Goal: Navigation & Orientation: Find specific page/section

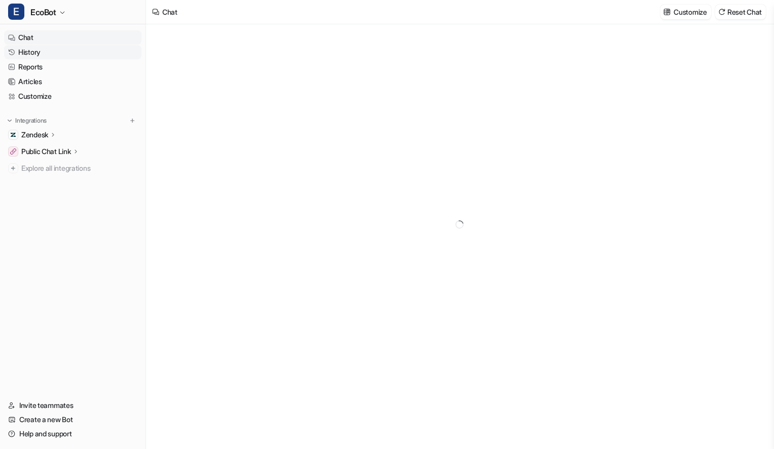
click at [55, 51] on link "History" at bounding box center [72, 52] width 137 height 14
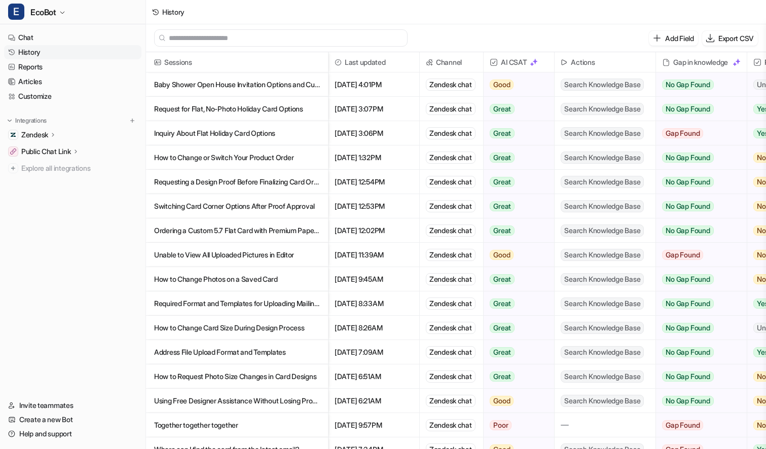
click at [230, 81] on p "Baby Shower Open House Invitation Options and Customization" at bounding box center [237, 85] width 166 height 24
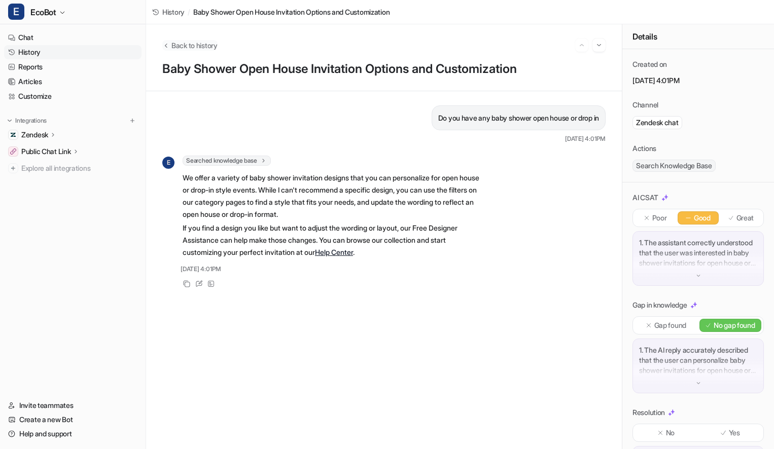
click at [207, 45] on span "Back to history" at bounding box center [194, 45] width 46 height 11
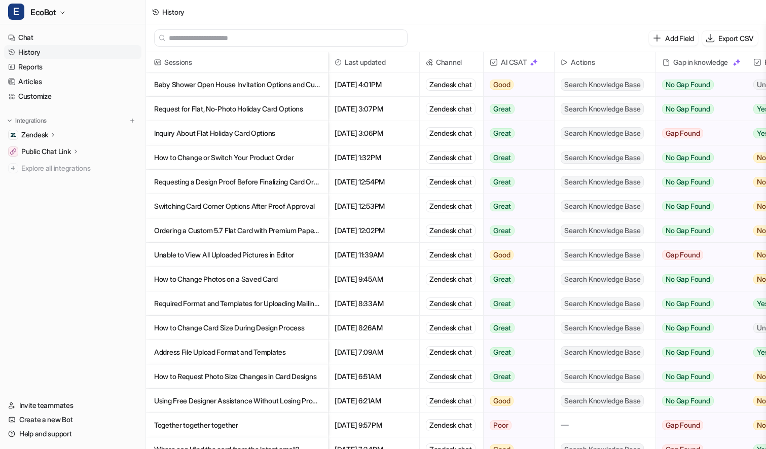
click at [299, 134] on p "Inquiry About Flat Holiday Card Options" at bounding box center [237, 133] width 166 height 24
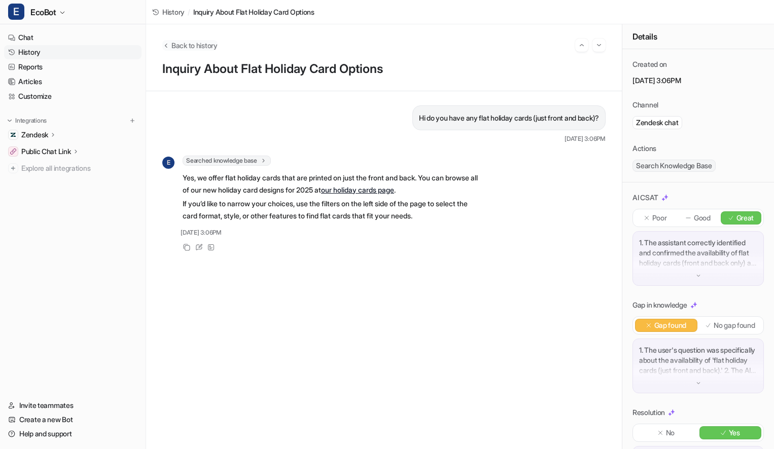
click at [184, 40] on span "Back to history" at bounding box center [194, 45] width 46 height 11
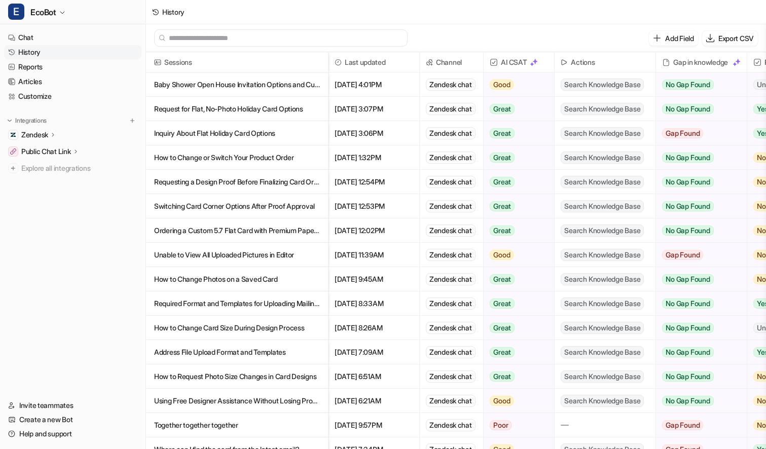
click at [277, 204] on p "Switching Card Corner Options After Proof Approval" at bounding box center [237, 206] width 166 height 24
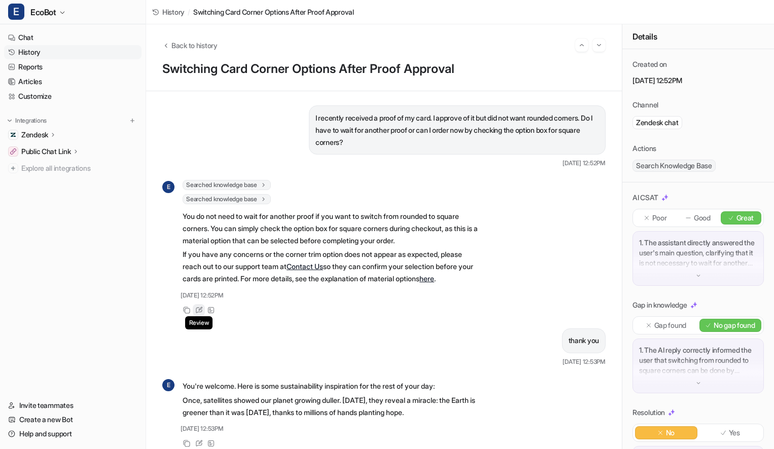
click at [199, 309] on icon at bounding box center [199, 310] width 8 height 7
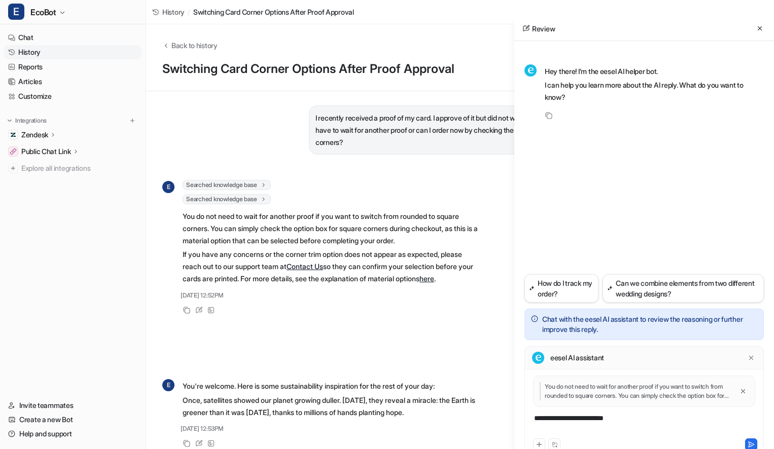
click at [635, 423] on div "**********" at bounding box center [644, 424] width 234 height 23
paste div
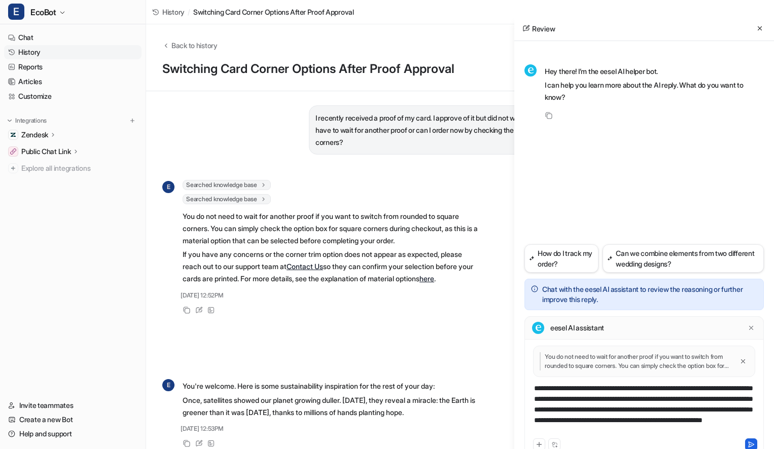
click at [749, 445] on icon at bounding box center [752, 444] width 6 height 5
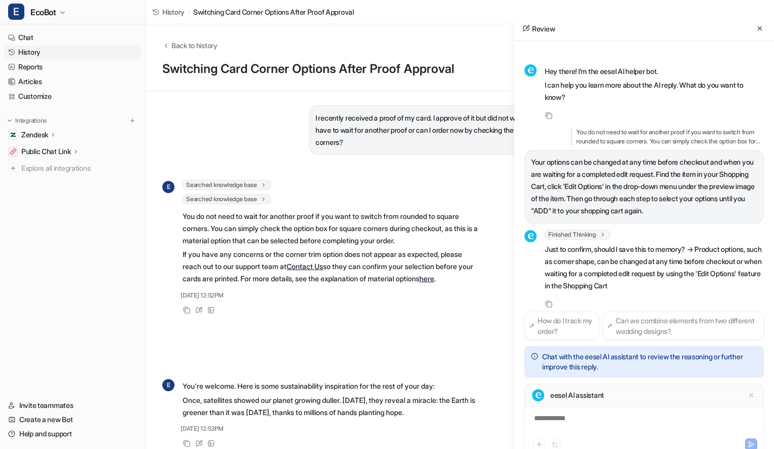
scroll to position [11, 0]
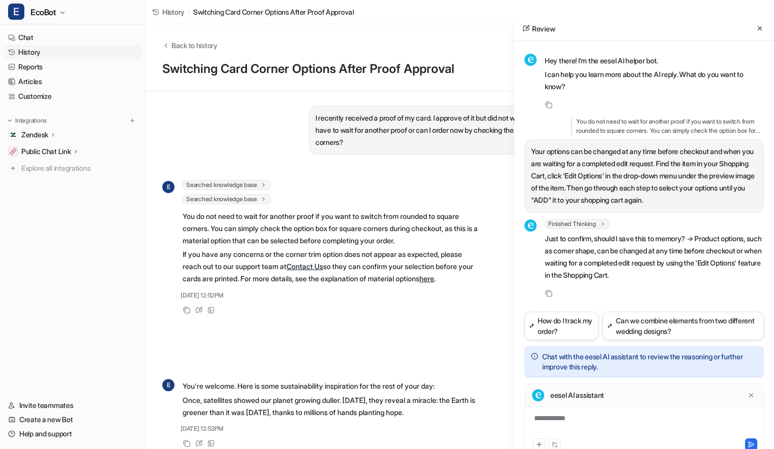
click at [599, 399] on p "eesel AI assistant" at bounding box center [577, 396] width 54 height 10
click at [604, 410] on div "**********" at bounding box center [643, 420] width 239 height 72
click at [608, 418] on div at bounding box center [644, 424] width 234 height 23
click at [749, 444] on icon at bounding box center [751, 444] width 7 height 7
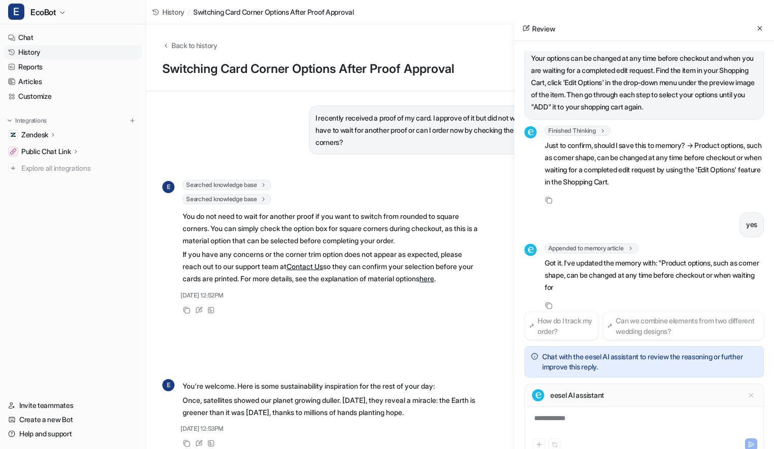
scroll to position [128, 0]
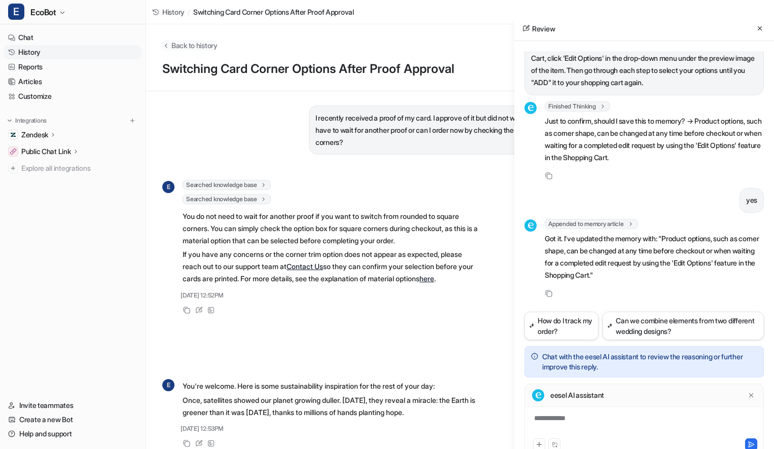
click at [184, 43] on span "Back to history" at bounding box center [194, 45] width 46 height 11
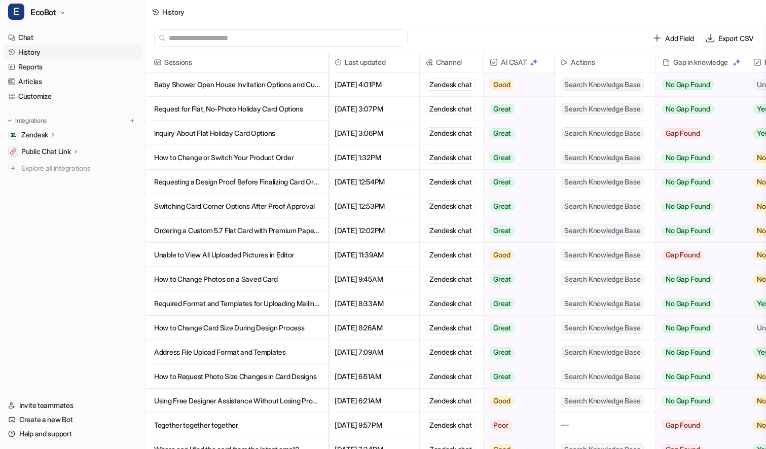
click at [309, 252] on p "Unable to View All Uploaded Pictures in Editor" at bounding box center [237, 255] width 166 height 24
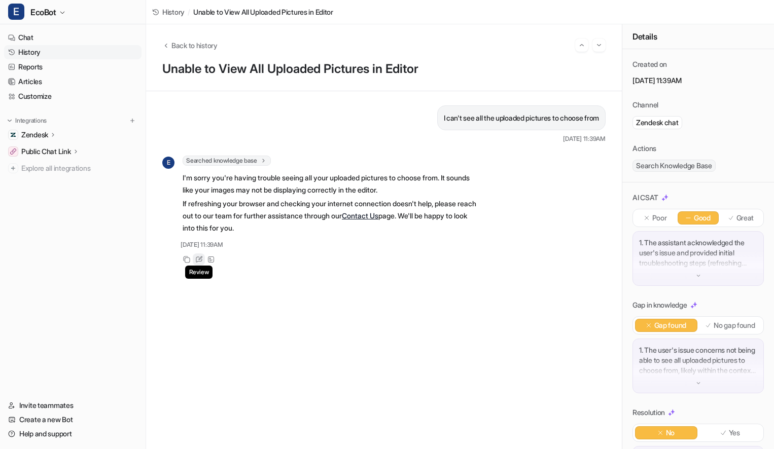
click at [196, 260] on icon at bounding box center [199, 259] width 8 height 7
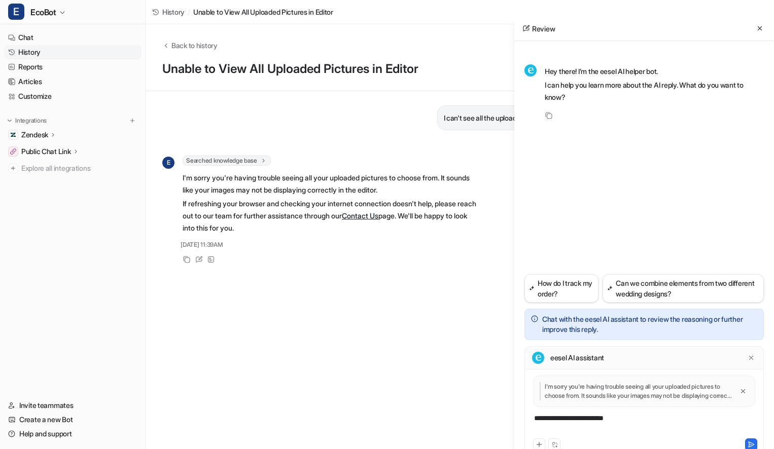
click at [628, 420] on div "**********" at bounding box center [644, 424] width 234 height 23
click at [761, 25] on icon at bounding box center [759, 28] width 7 height 7
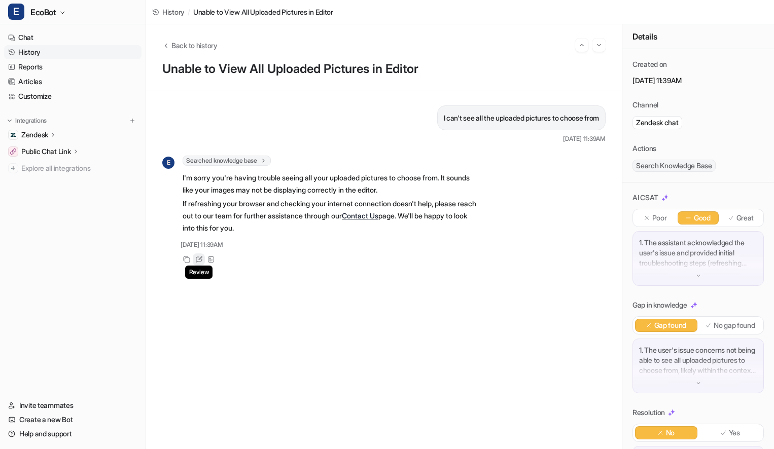
click at [197, 258] on icon at bounding box center [199, 259] width 8 height 7
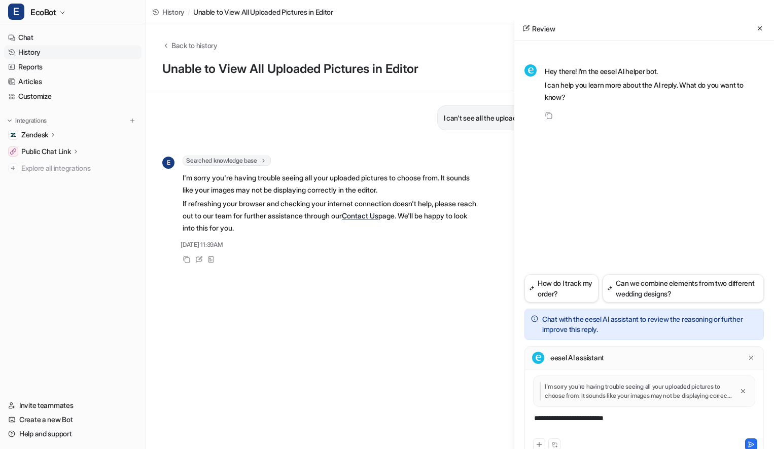
click at [637, 417] on div "**********" at bounding box center [644, 424] width 234 height 23
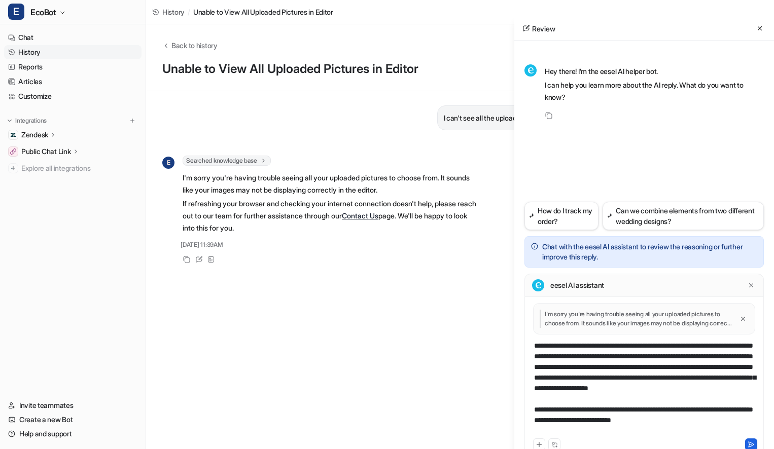
click at [750, 442] on icon at bounding box center [752, 444] width 6 height 5
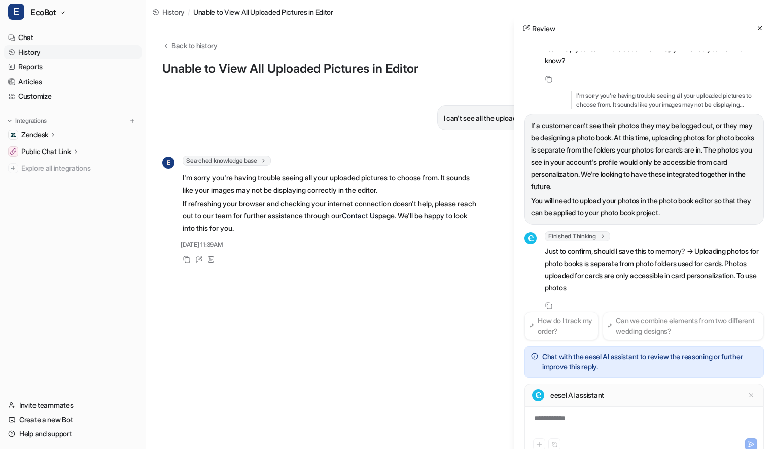
scroll to position [61, 0]
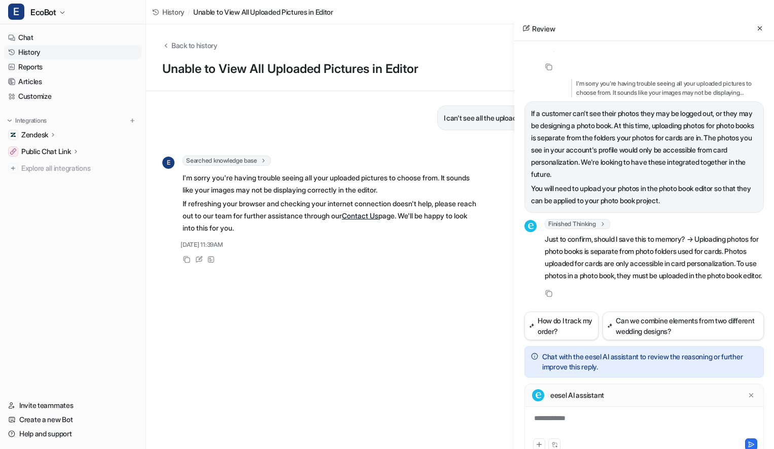
click at [621, 399] on div "eesel AI assistant" at bounding box center [643, 395] width 239 height 23
click at [623, 407] on div "eesel AI assistant" at bounding box center [643, 395] width 239 height 23
click at [617, 418] on div "**********" at bounding box center [644, 424] width 234 height 23
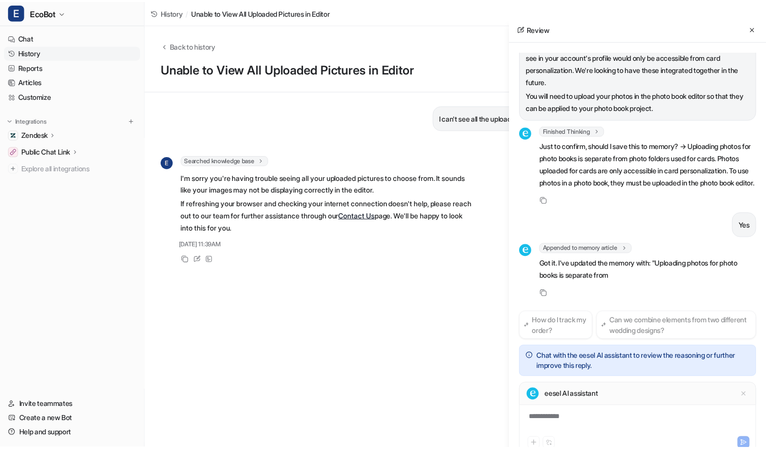
scroll to position [191, 0]
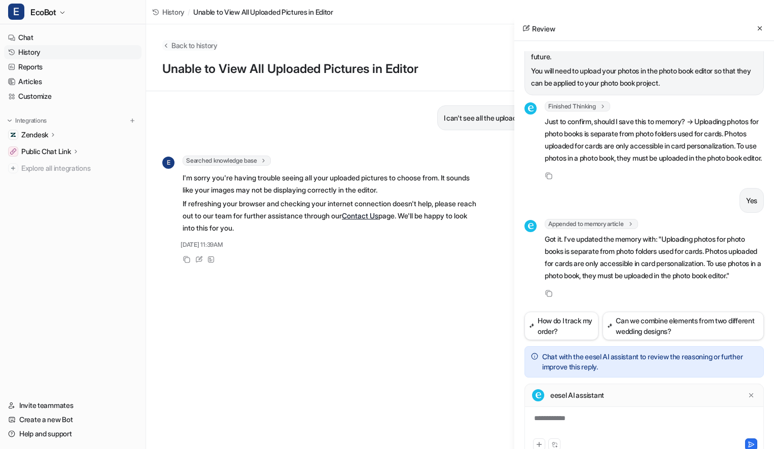
click at [194, 45] on span "Back to history" at bounding box center [194, 45] width 46 height 11
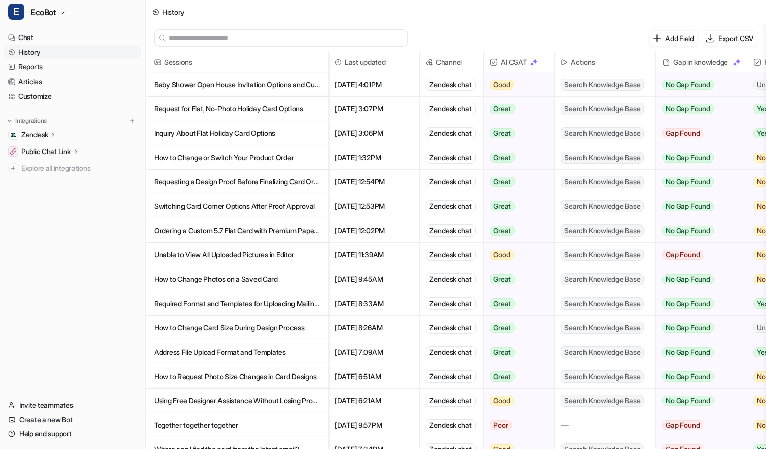
click at [297, 325] on p "How to Change Card Size During Design Process" at bounding box center [237, 328] width 166 height 24
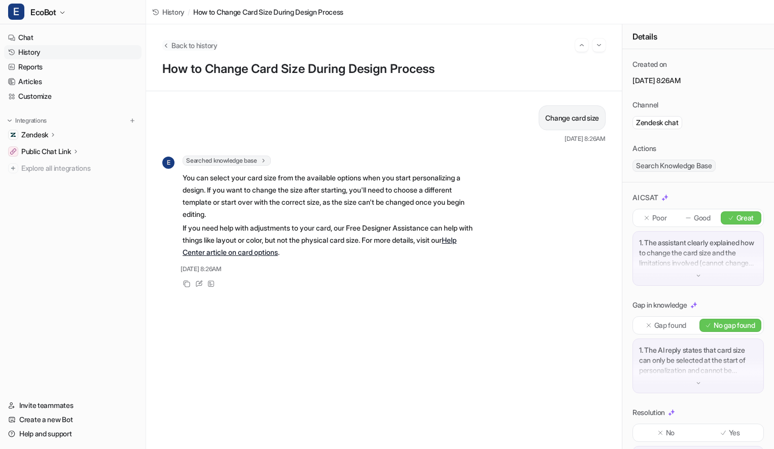
click at [190, 47] on span "Back to history" at bounding box center [194, 45] width 46 height 11
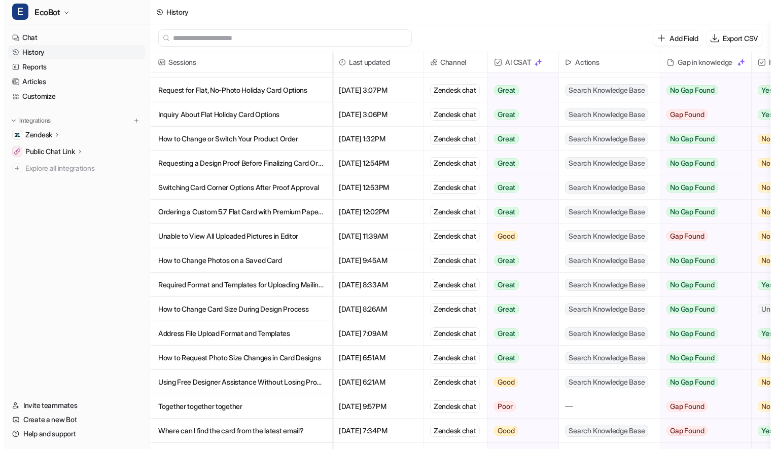
scroll to position [68, 0]
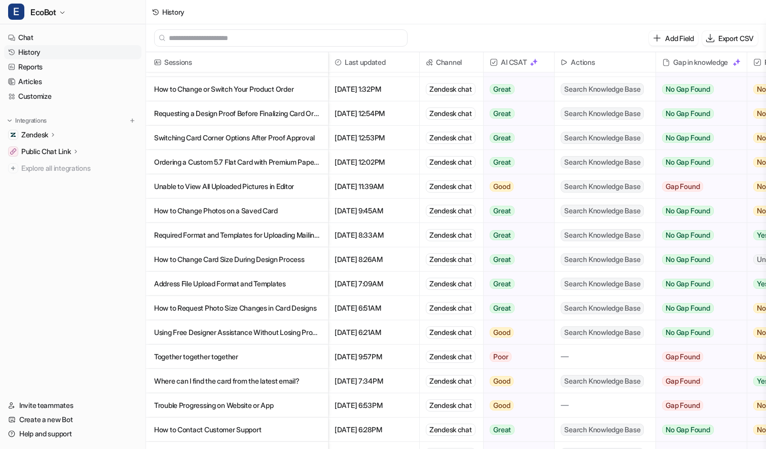
click at [308, 337] on p "Using Free Designer Assistance Without Losing Promotional Discount" at bounding box center [237, 333] width 166 height 24
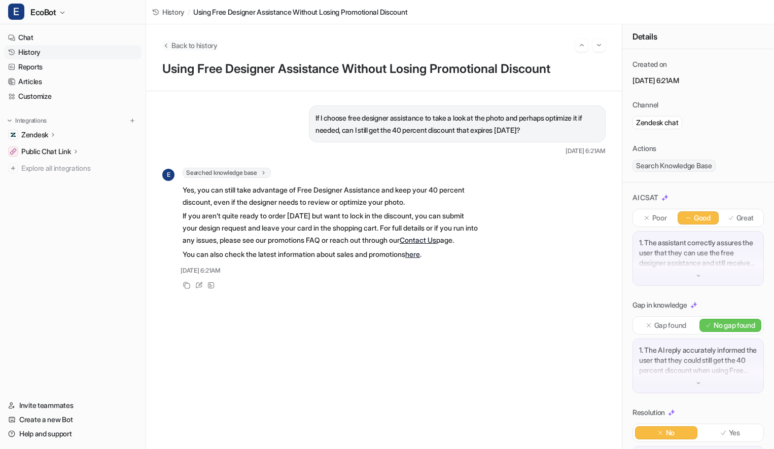
click at [206, 49] on span "Back to history" at bounding box center [194, 45] width 46 height 11
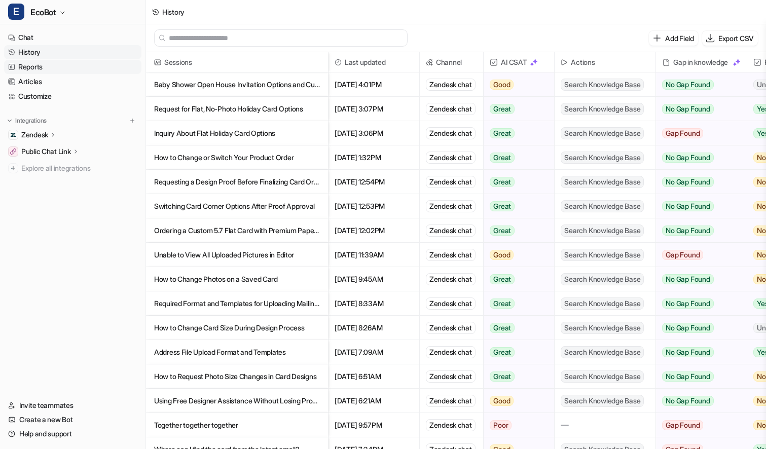
click at [41, 66] on link "Reports" at bounding box center [72, 67] width 137 height 14
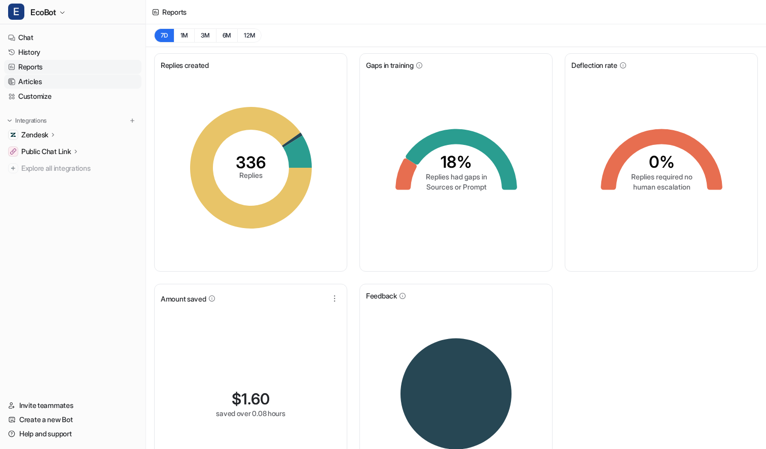
click at [55, 80] on link "Articles" at bounding box center [72, 82] width 137 height 14
